Goal: Task Accomplishment & Management: Manage account settings

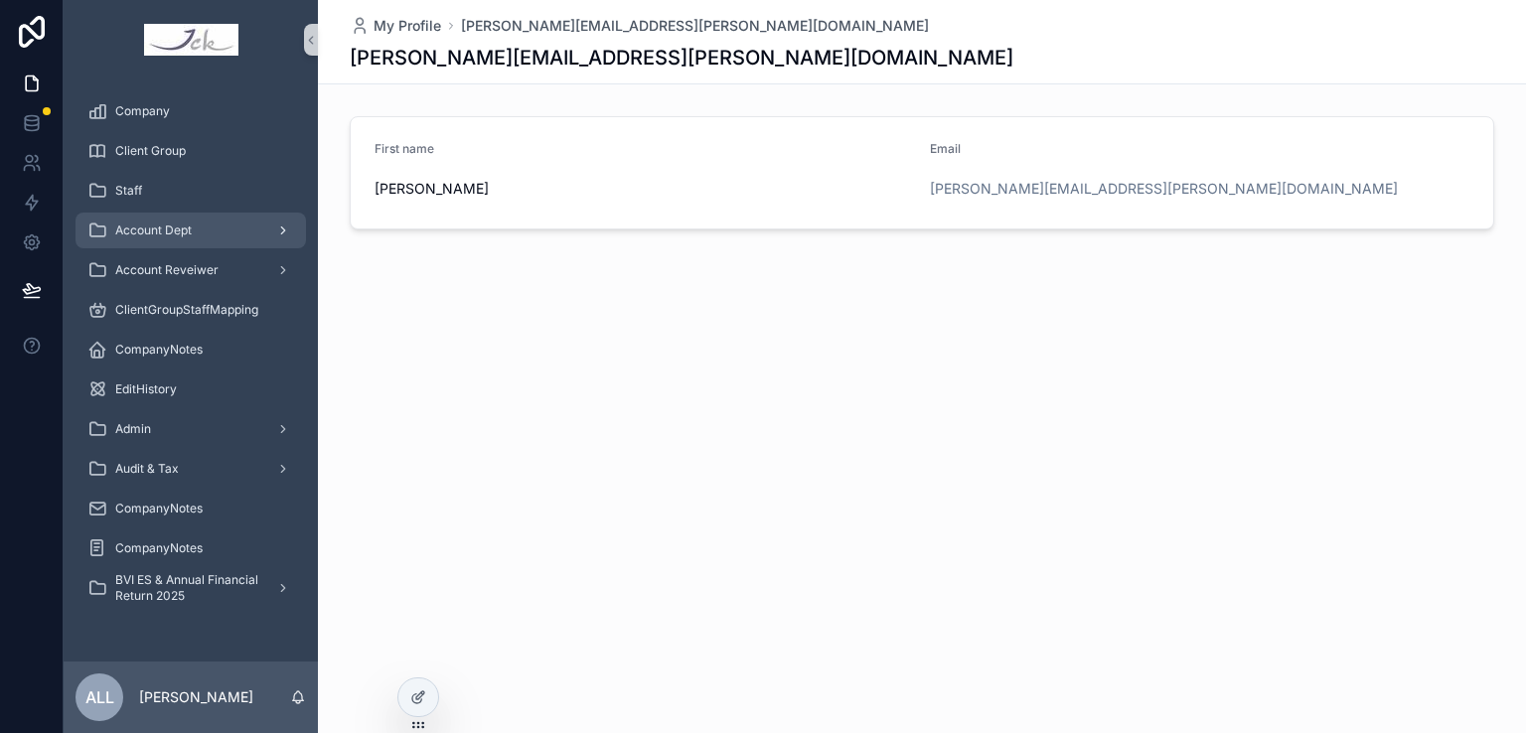
click at [150, 235] on span "Account Dept" at bounding box center [153, 231] width 76 height 16
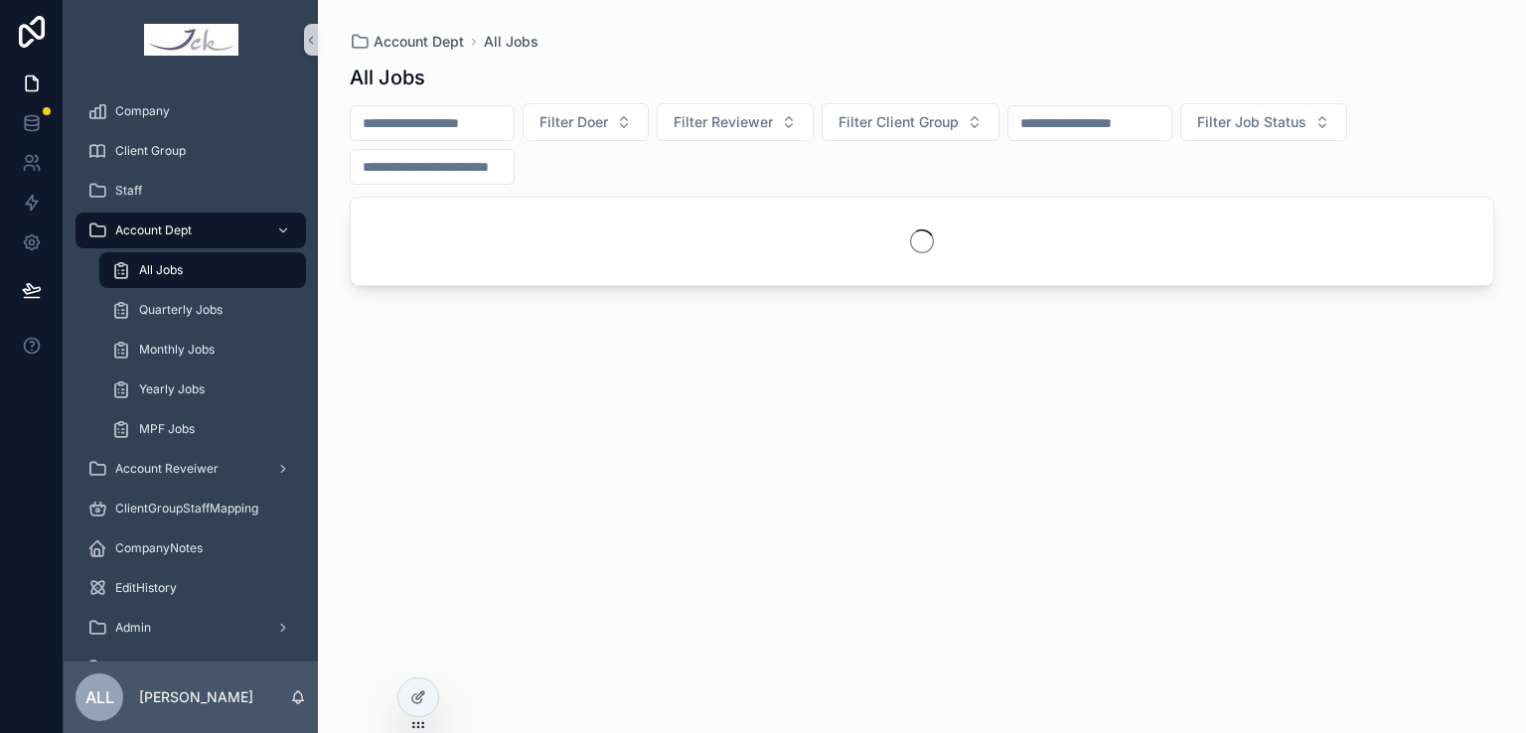
click at [417, 123] on input "scrollable content" at bounding box center [432, 123] width 163 height 28
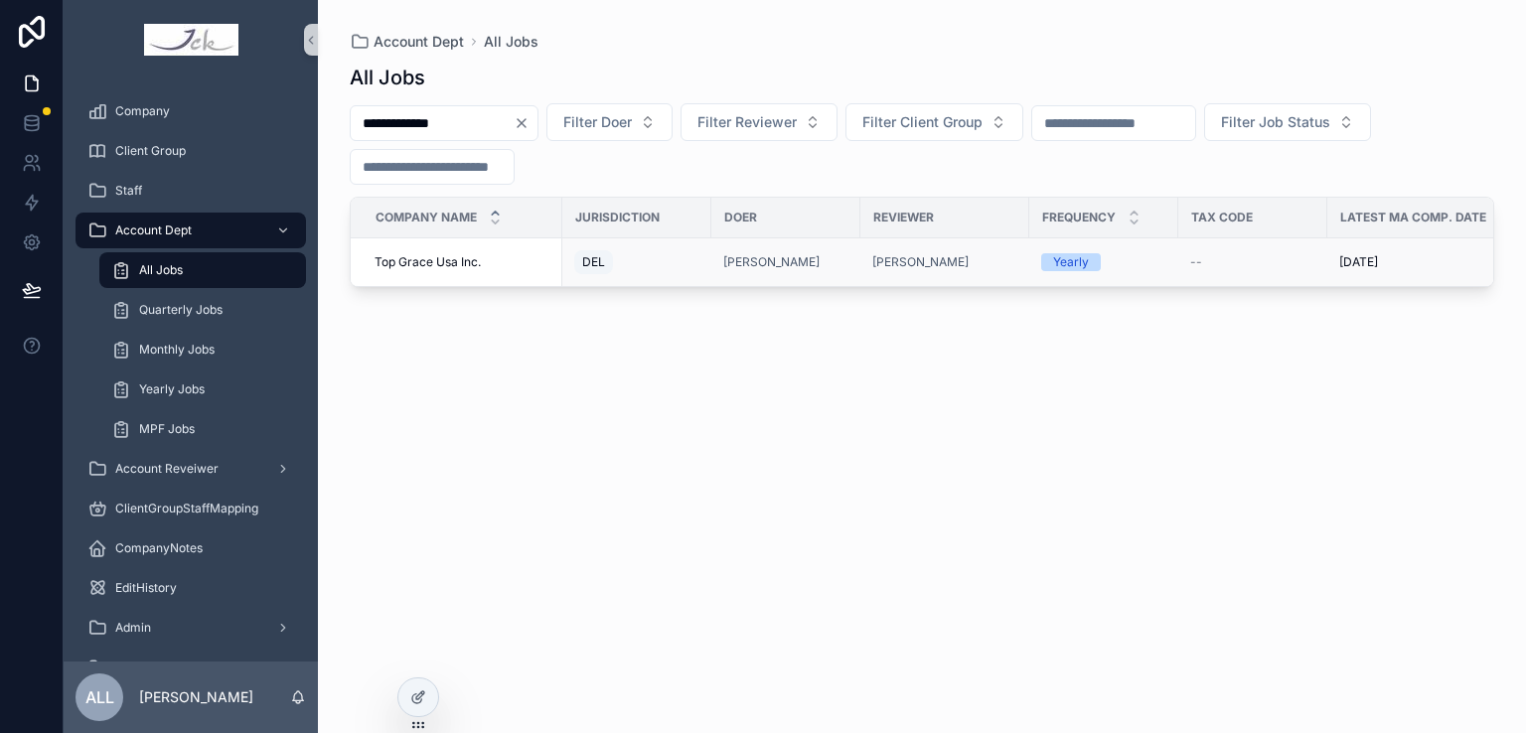
type input "**********"
click at [436, 270] on td "Top Grace Usa Inc. Top Grace Usa Inc." at bounding box center [457, 262] width 212 height 49
click at [424, 261] on span "Top Grace Usa Inc." at bounding box center [428, 262] width 106 height 16
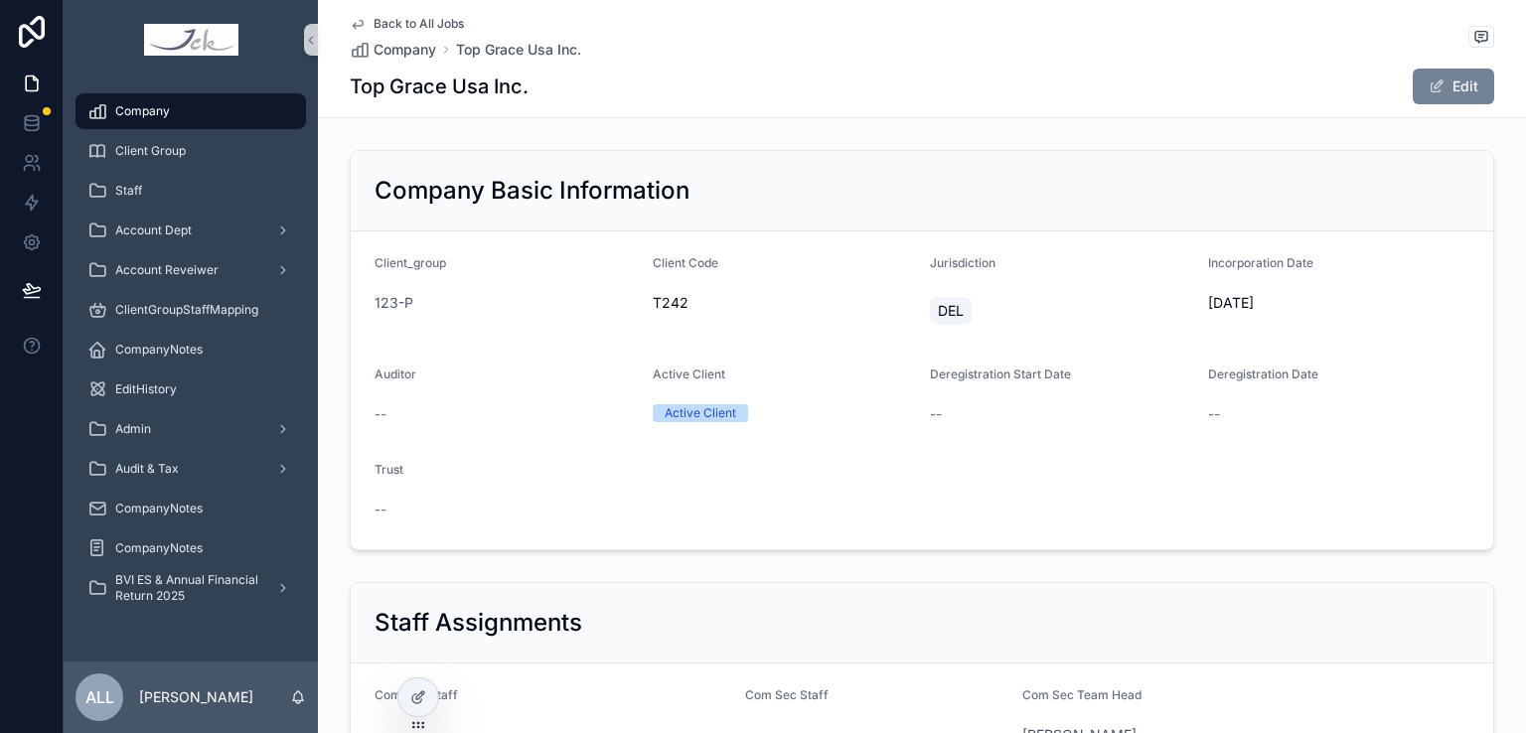
click at [1461, 76] on button "Edit" at bounding box center [1453, 87] width 81 height 36
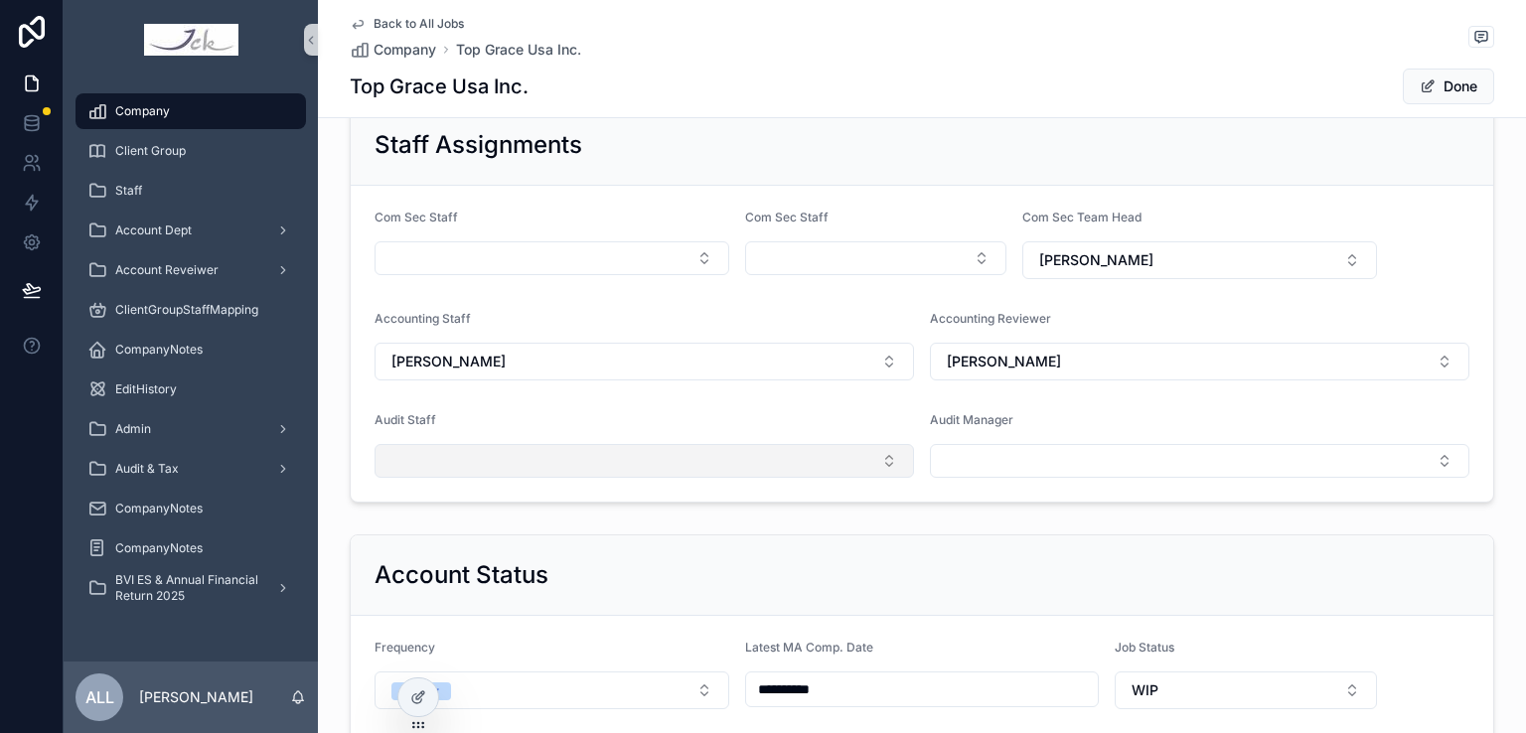
scroll to position [497, 0]
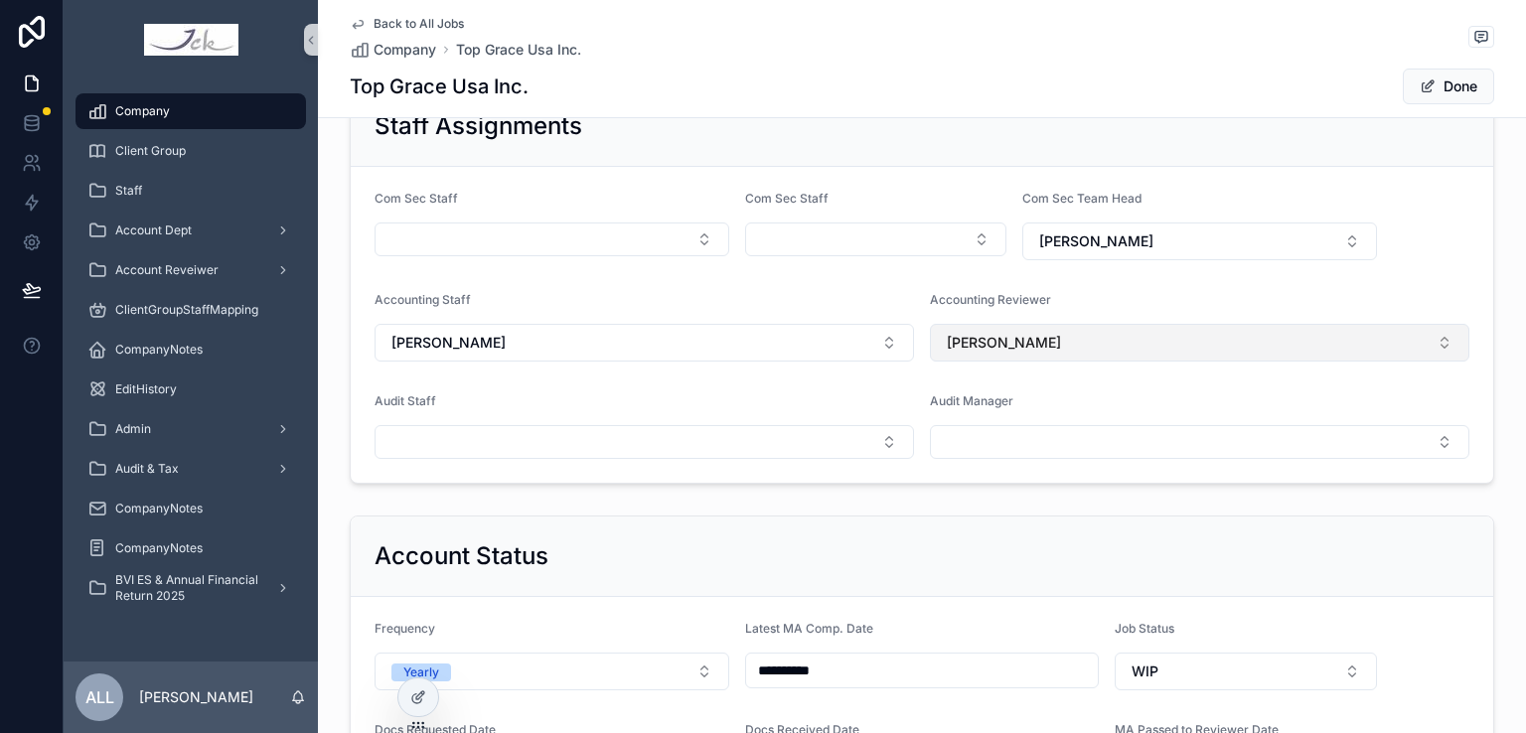
click at [984, 345] on span "[PERSON_NAME]" at bounding box center [1004, 343] width 114 height 20
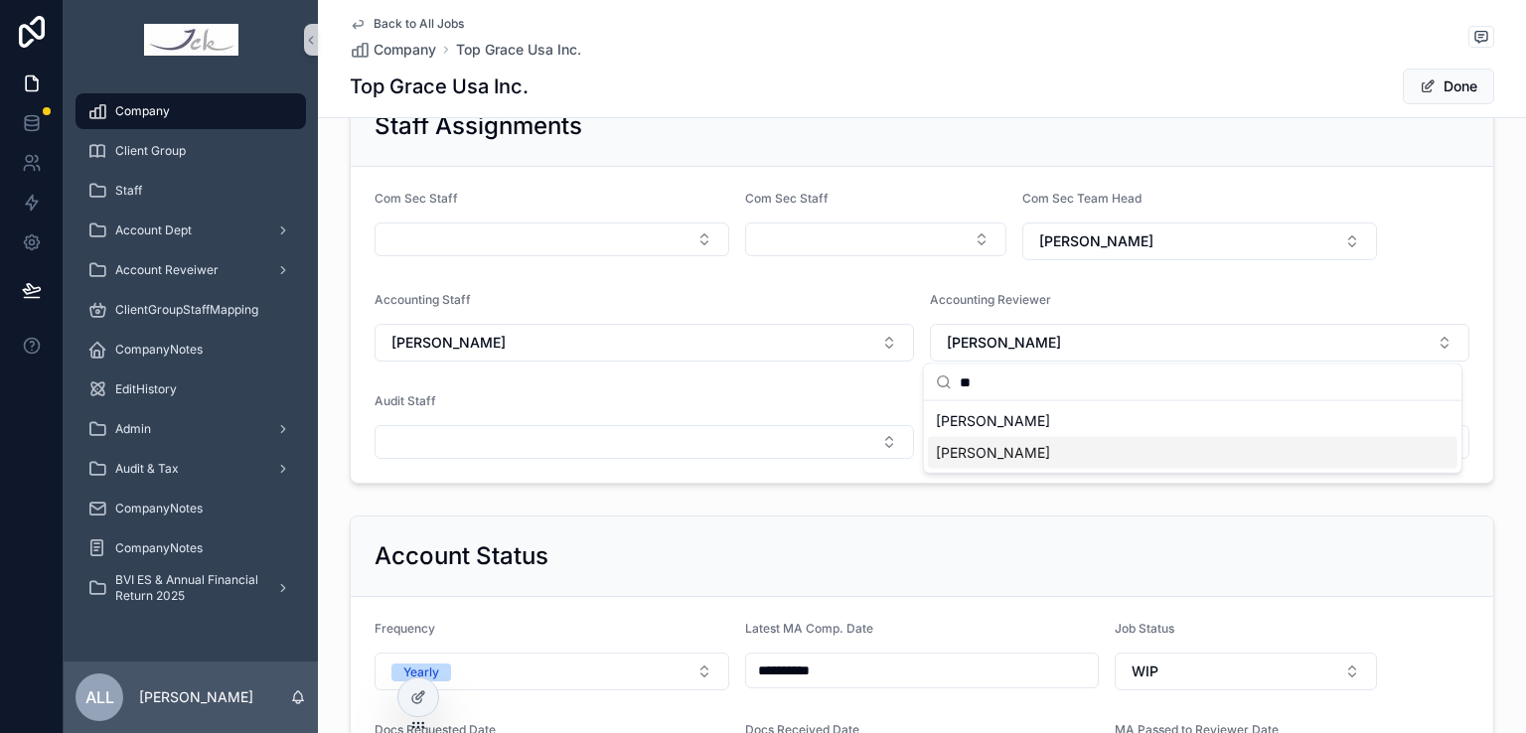
type input "**"
click at [1047, 453] on div "[PERSON_NAME]" at bounding box center [1192, 453] width 529 height 32
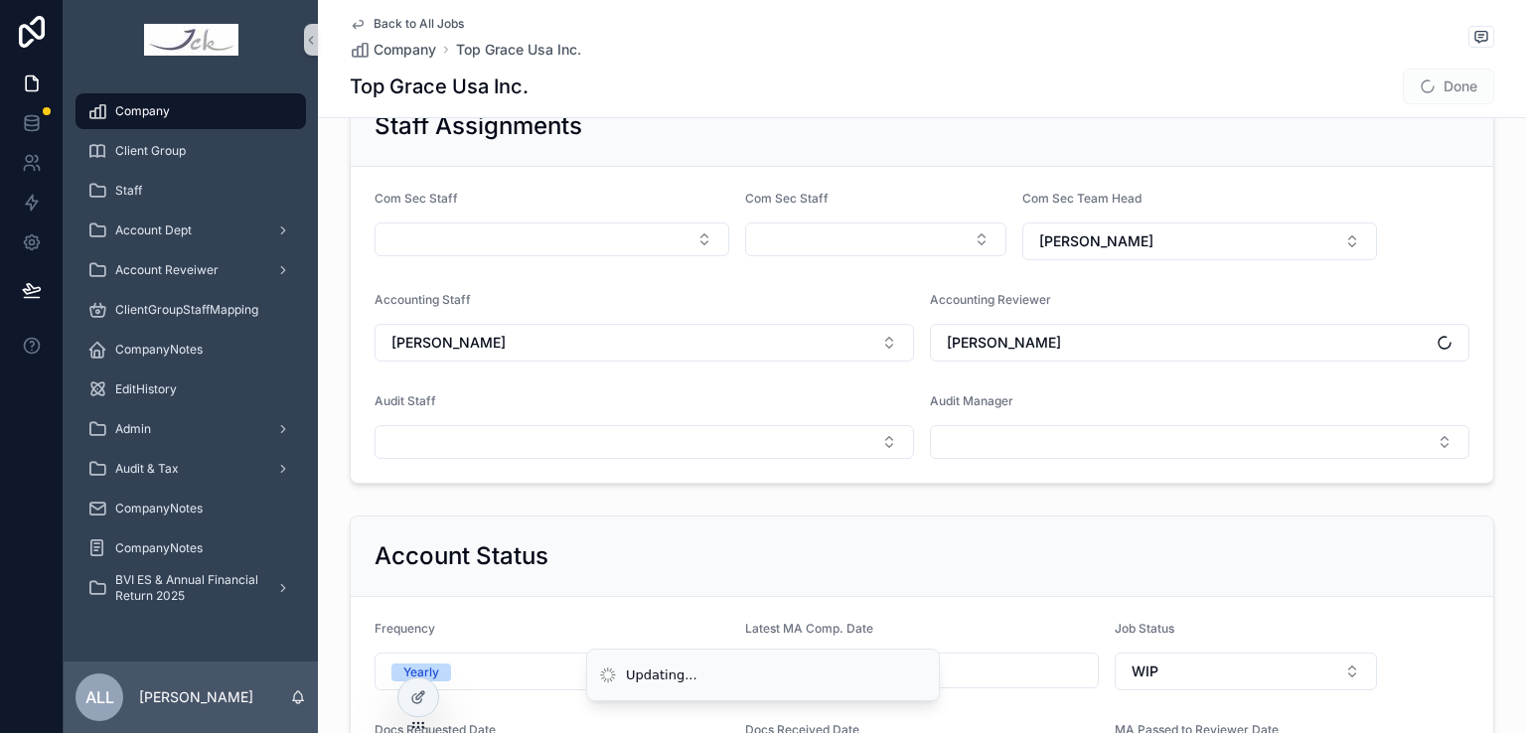
click at [769, 531] on div "Account Status" at bounding box center [922, 557] width 1142 height 80
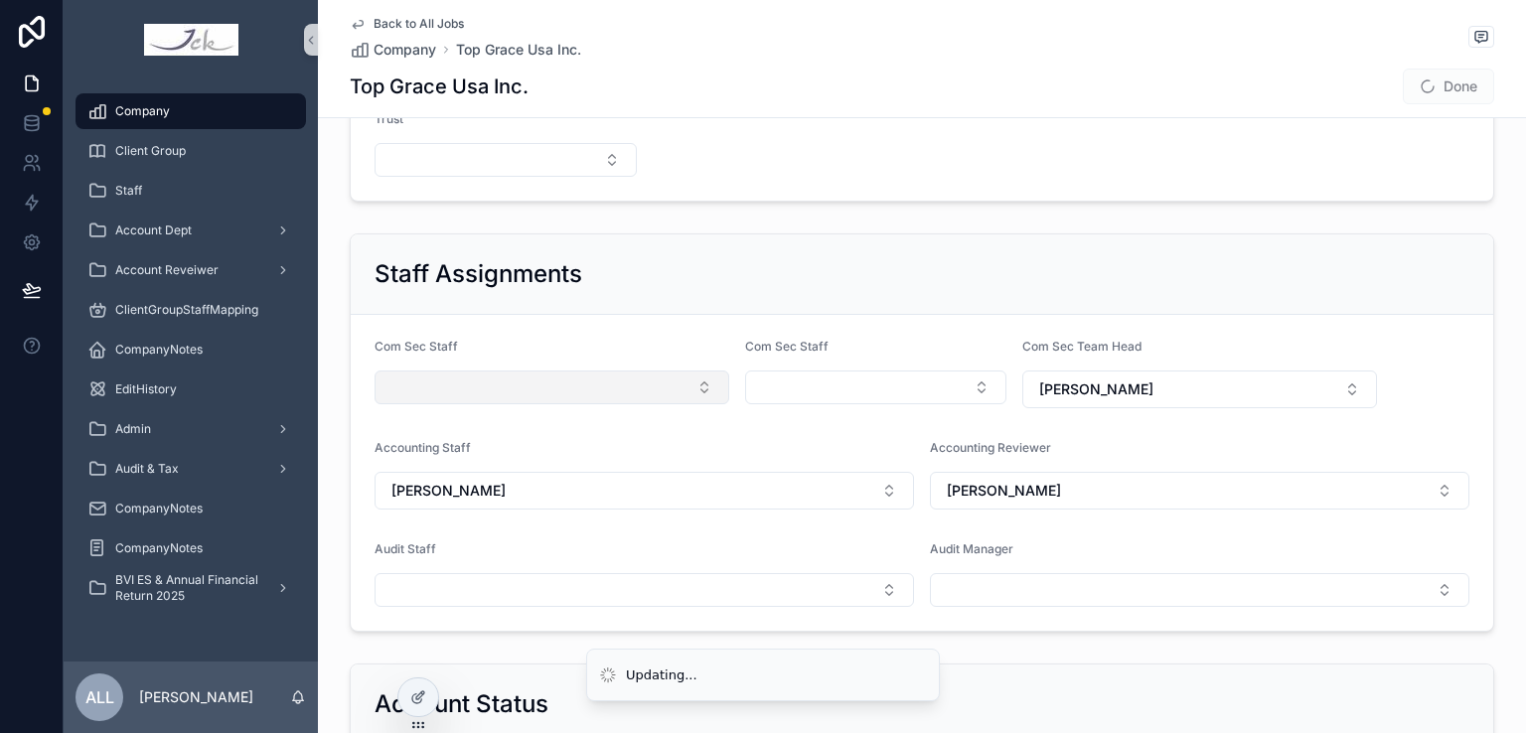
scroll to position [199, 0]
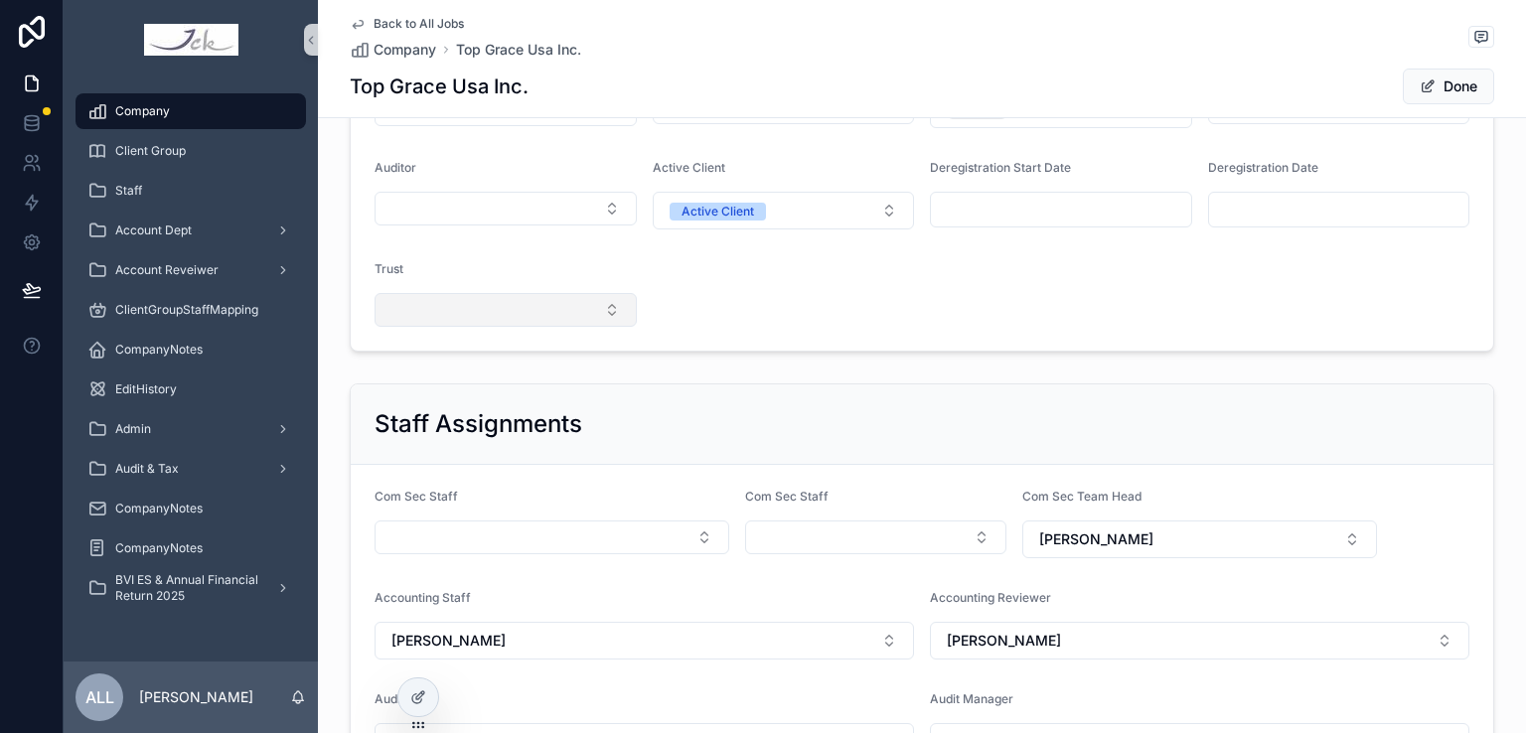
click at [419, 317] on button "Select Button" at bounding box center [506, 310] width 262 height 34
type input "***"
click at [414, 380] on span "Top Grace Trust" at bounding box center [432, 387] width 104 height 20
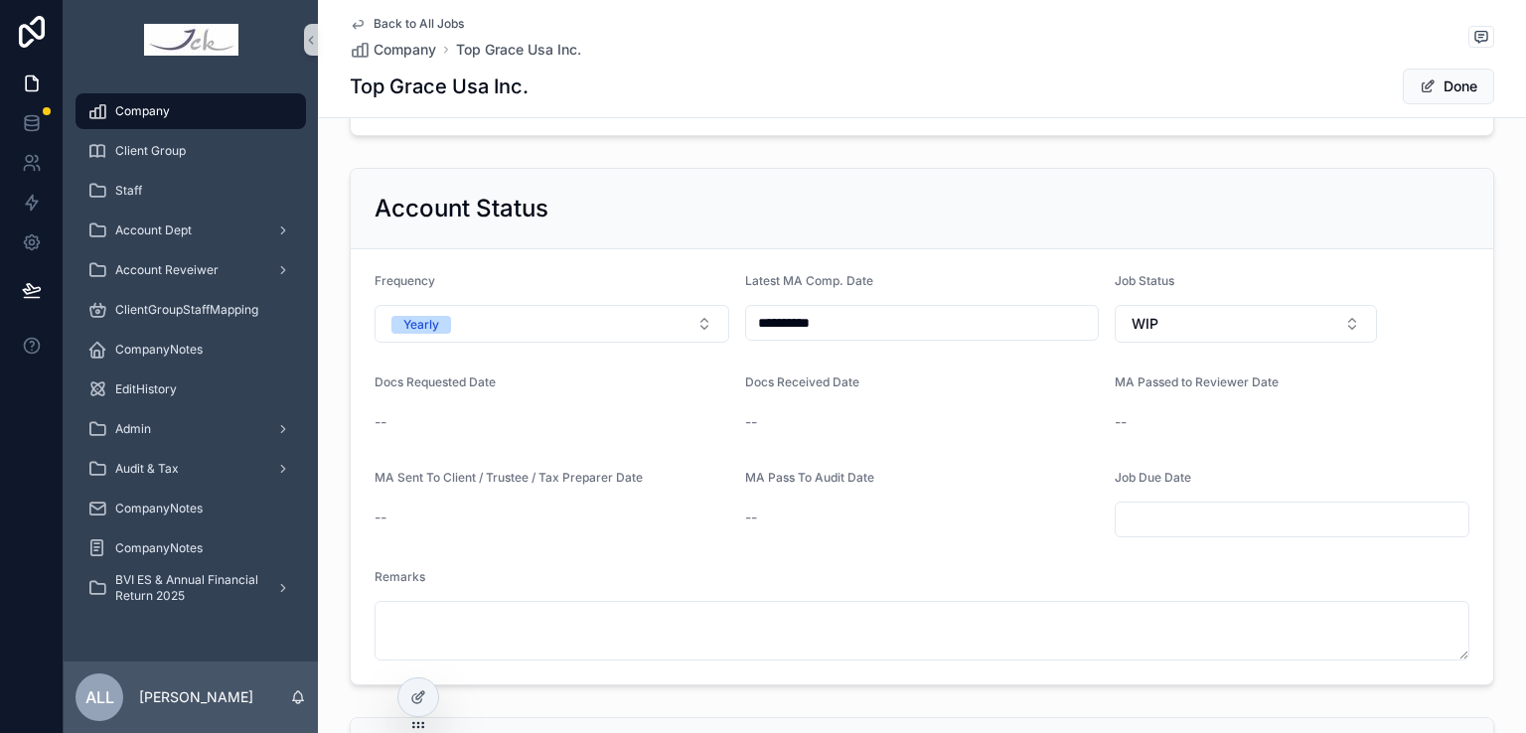
scroll to position [695, 0]
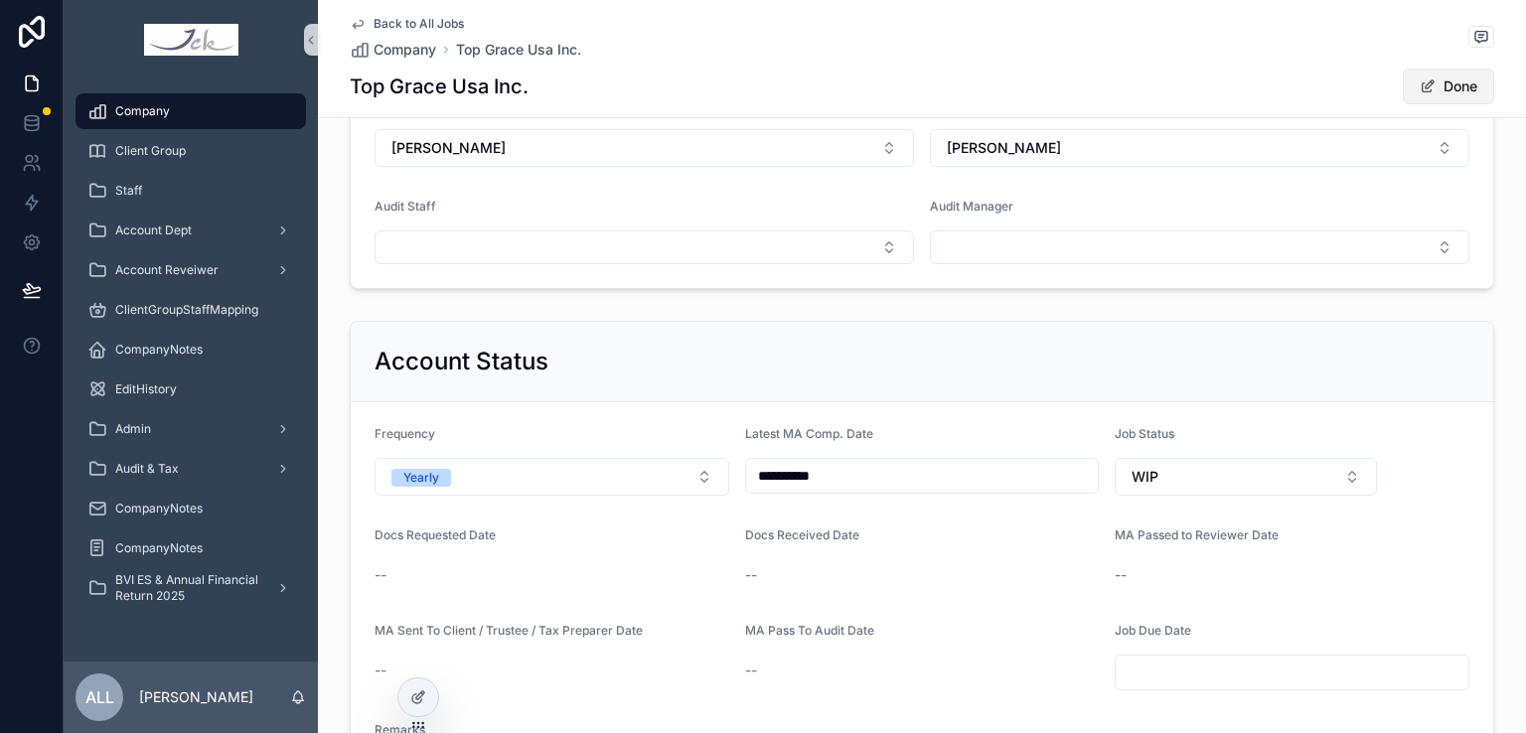
click at [1449, 85] on button "Done" at bounding box center [1448, 87] width 91 height 36
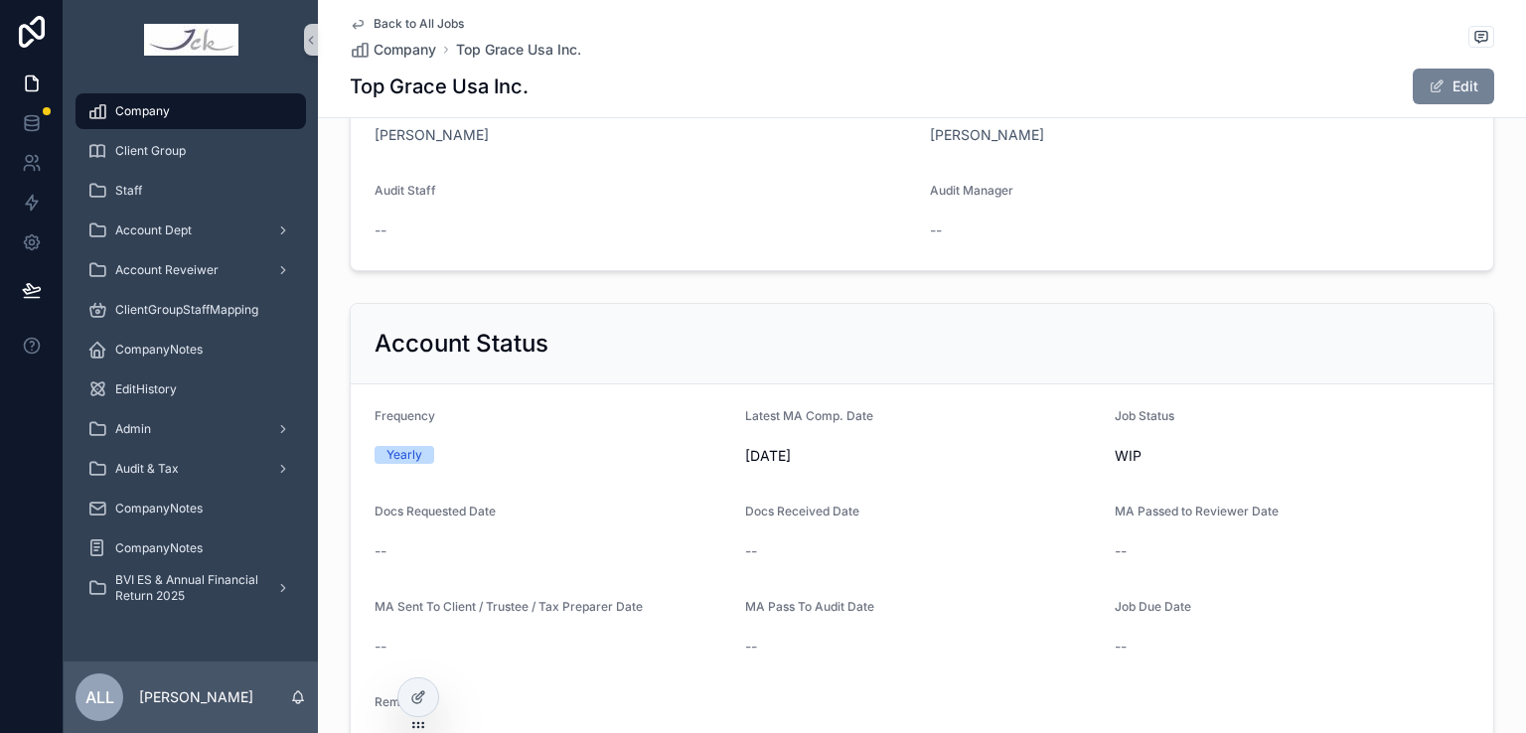
scroll to position [691, 0]
